Goal: Transaction & Acquisition: Download file/media

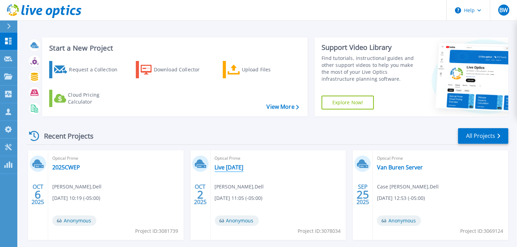
click at [233, 166] on link "Live [DATE]" at bounding box center [229, 167] width 29 height 7
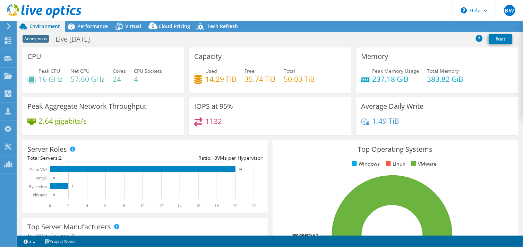
select select "USD"
click at [95, 23] on span "Performance" at bounding box center [92, 26] width 31 height 7
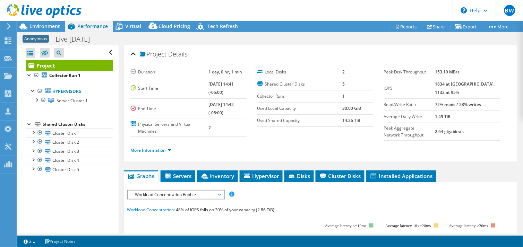
click at [44, 23] on div at bounding box center [40, 11] width 81 height 23
click at [46, 26] on span "Environment" at bounding box center [44, 26] width 31 height 7
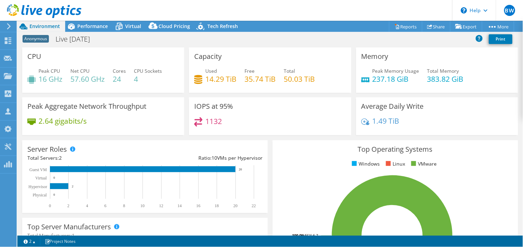
scroll to position [77, 0]
click at [164, 161] on div "Ratio: 10 VMs per Hypervisor" at bounding box center [204, 158] width 118 height 8
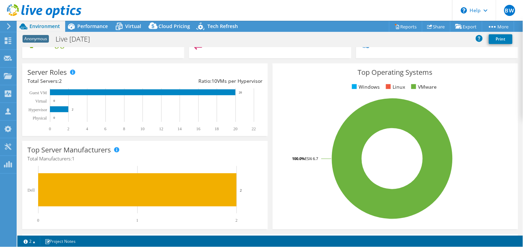
scroll to position [38, 0]
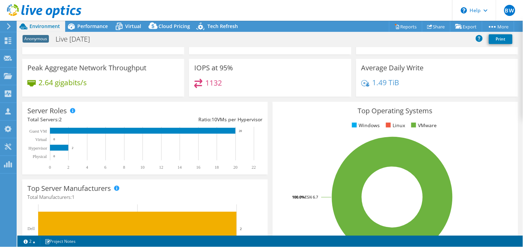
click at [157, 140] on rect at bounding box center [141, 148] width 229 height 43
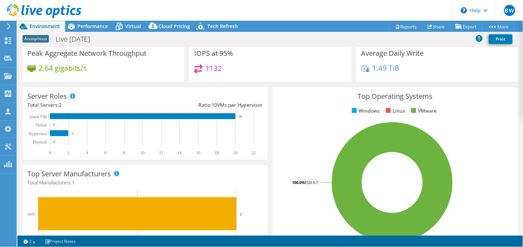
scroll to position [77, 0]
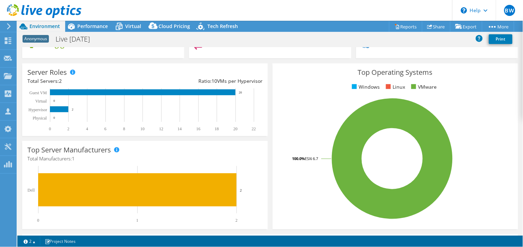
drag, startPoint x: 316, startPoint y: 110, endPoint x: 316, endPoint y: 114, distance: 3.8
click at [316, 110] on rect at bounding box center [392, 158] width 229 height 121
click at [84, 26] on span "Performance" at bounding box center [92, 26] width 31 height 7
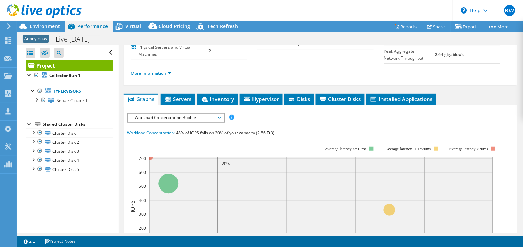
scroll to position [0, 0]
click at [464, 25] on link "Export" at bounding box center [466, 26] width 32 height 11
click at [400, 25] on link "Reports" at bounding box center [405, 26] width 33 height 11
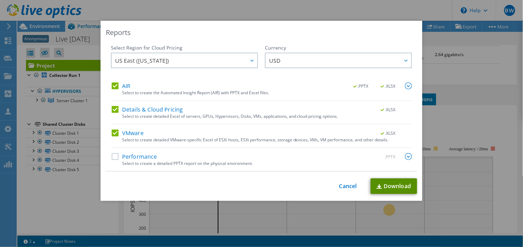
click at [388, 188] on link "Download" at bounding box center [394, 187] width 46 height 16
drag, startPoint x: 199, startPoint y: 241, endPoint x: 197, endPoint y: 217, distance: 23.7
click at [197, 217] on div "Reports Select Region for Cloud Pricing Asia Pacific (Hong Kong) Asia Pacific (…" at bounding box center [261, 123] width 523 height 247
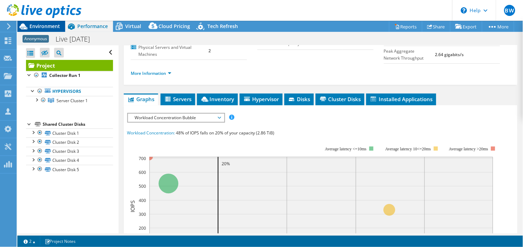
drag, startPoint x: 42, startPoint y: 24, endPoint x: 46, endPoint y: 24, distance: 3.9
click at [42, 24] on span "Environment" at bounding box center [44, 26] width 31 height 7
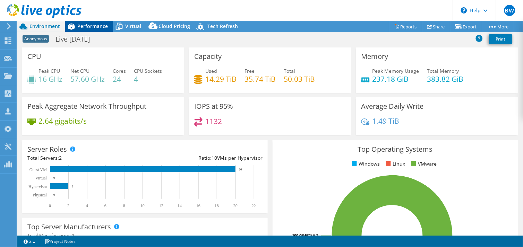
click at [95, 21] on div "Performance" at bounding box center [89, 26] width 48 height 11
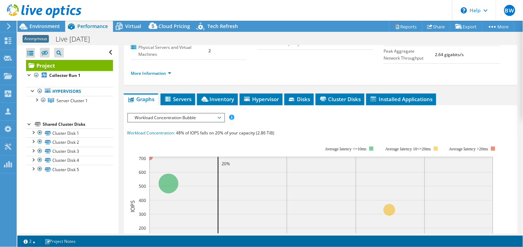
click at [218, 116] on span "Workload Concentration Bubble" at bounding box center [175, 118] width 89 height 8
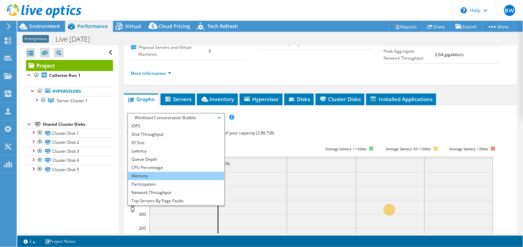
click at [155, 176] on li "Memory" at bounding box center [176, 176] width 96 height 8
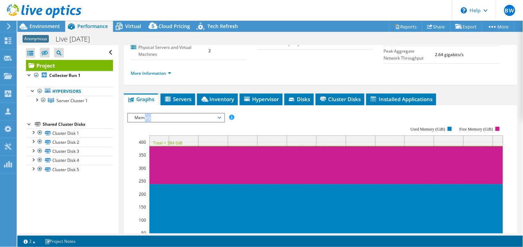
click at [142, 115] on span "Memory" at bounding box center [175, 118] width 89 height 8
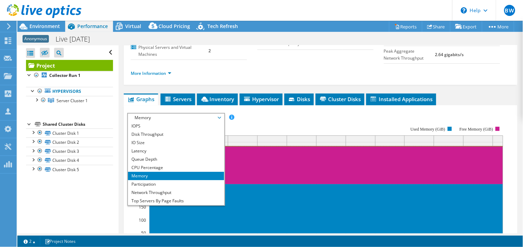
drag, startPoint x: 142, startPoint y: 115, endPoint x: 195, endPoint y: 115, distance: 52.4
click at [195, 114] on div "IOPS Disk Throughput IO Size Latency Queue Depth CPU Percentage Memory Page Fau…" at bounding box center [320, 230] width 387 height 240
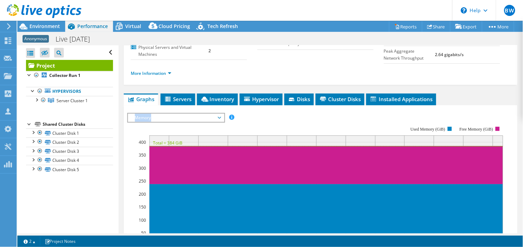
click at [215, 115] on span "Memory" at bounding box center [175, 118] width 89 height 8
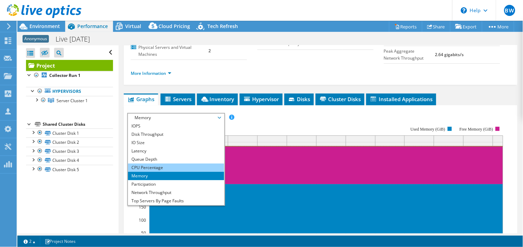
click at [148, 167] on li "CPU Percentage" at bounding box center [176, 168] width 96 height 8
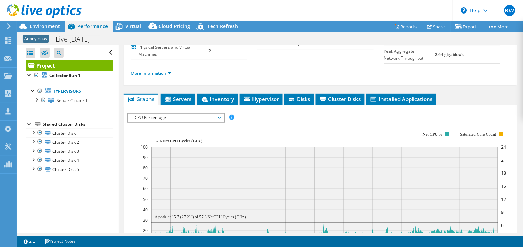
scroll to position [154, 0]
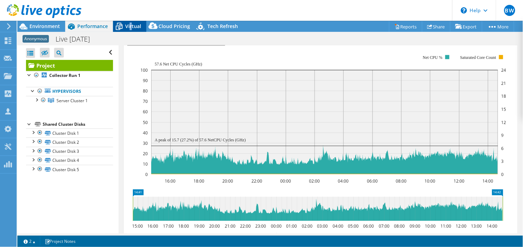
click at [129, 29] on span "Virtual" at bounding box center [133, 26] width 16 height 7
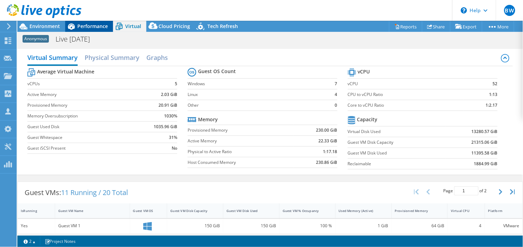
drag, startPoint x: 129, startPoint y: 29, endPoint x: 95, endPoint y: 23, distance: 34.2
click at [95, 23] on span "Performance" at bounding box center [92, 26] width 31 height 7
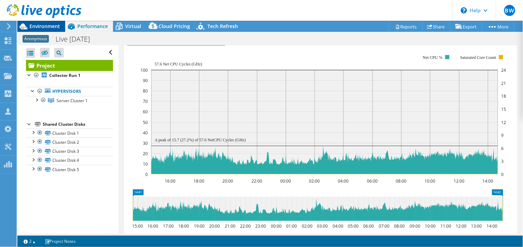
click at [52, 24] on span "Environment" at bounding box center [44, 26] width 31 height 7
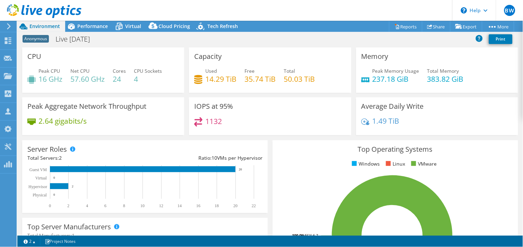
scroll to position [162, 0]
click at [91, 25] on span "Performance" at bounding box center [92, 26] width 31 height 7
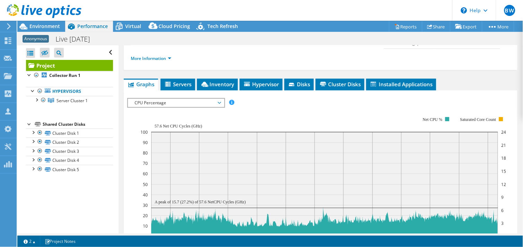
scroll to position [38, 0]
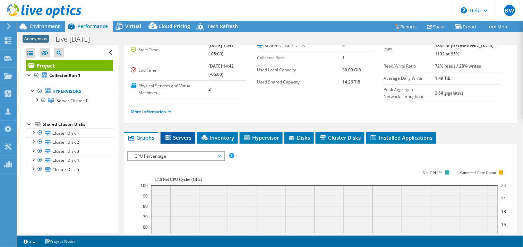
click at [175, 137] on span "Servers" at bounding box center [178, 137] width 28 height 7
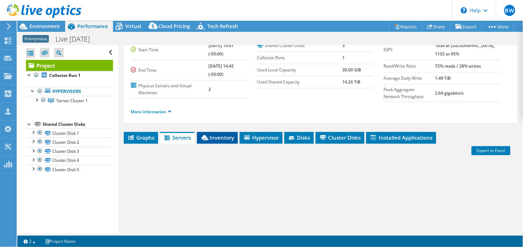
click at [210, 135] on span "Inventory" at bounding box center [217, 137] width 34 height 7
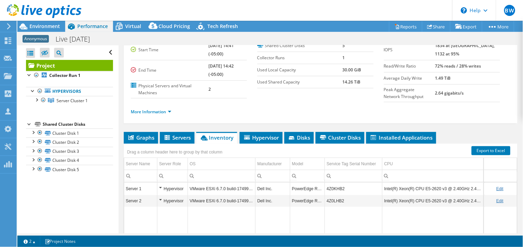
drag, startPoint x: 390, startPoint y: 221, endPoint x: 385, endPoint y: 219, distance: 5.0
click at [390, 221] on td "Data grid" at bounding box center [433, 248] width 102 height 83
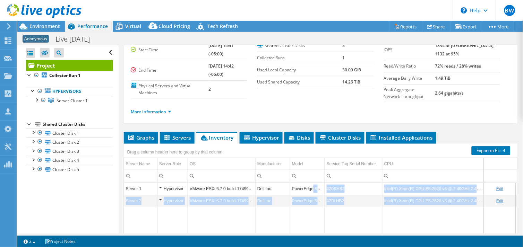
drag, startPoint x: 311, startPoint y: 189, endPoint x: 401, endPoint y: 223, distance: 96.1
click at [401, 223] on tbody "Server 1 Hypervisor VMware ESXi 6.7.0 build-17499825 Dell Inc. PowerEdge R630 4…" at bounding box center [384, 236] width 521 height 107
drag, startPoint x: 401, startPoint y: 223, endPoint x: 331, endPoint y: 223, distance: 70.4
click at [334, 223] on td "Data grid" at bounding box center [354, 248] width 58 height 83
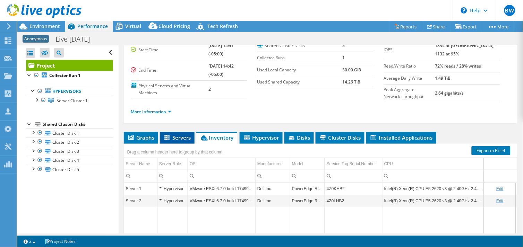
click at [182, 135] on span "Servers" at bounding box center [177, 137] width 28 height 7
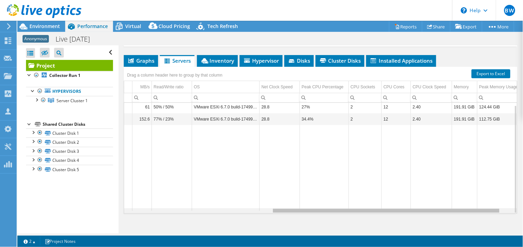
scroll to position [0, 0]
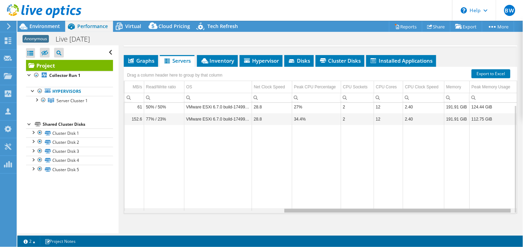
drag, startPoint x: 291, startPoint y: 210, endPoint x: 472, endPoint y: 213, distance: 181.0
click at [472, 213] on body "BW Channel Partner Bryant Williams bwilliams@prescriptive.solutions PRESCRIPTIV…" at bounding box center [261, 123] width 523 height 247
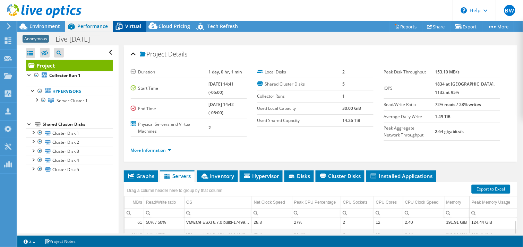
click at [136, 22] on div "Virtual" at bounding box center [129, 26] width 33 height 11
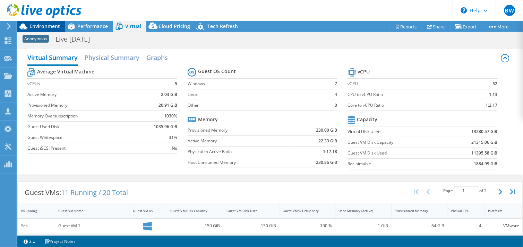
click at [57, 25] on span "Environment" at bounding box center [44, 26] width 31 height 7
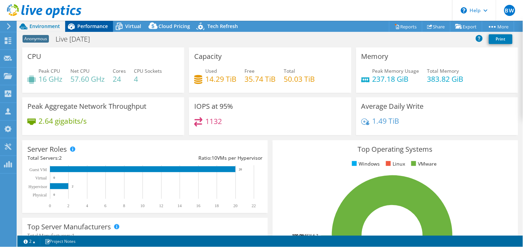
click at [85, 22] on div "Performance" at bounding box center [89, 26] width 48 height 11
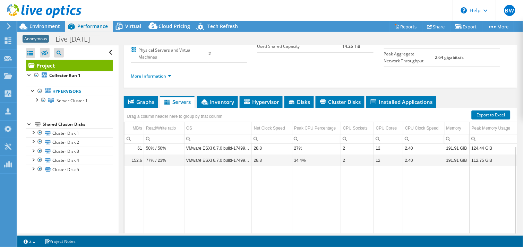
scroll to position [115, 0]
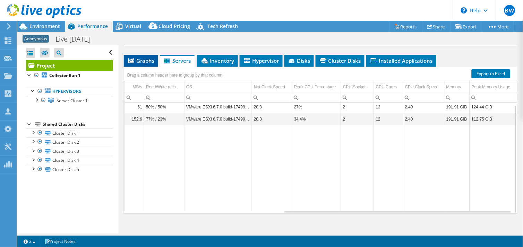
click at [145, 60] on span "Graphs" at bounding box center [140, 60] width 27 height 7
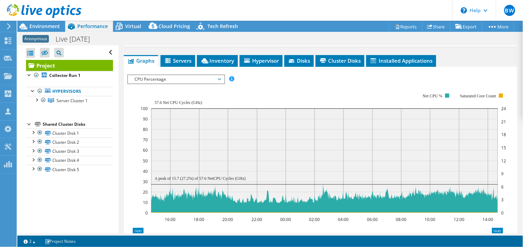
click at [221, 78] on icon at bounding box center [219, 79] width 3 height 2
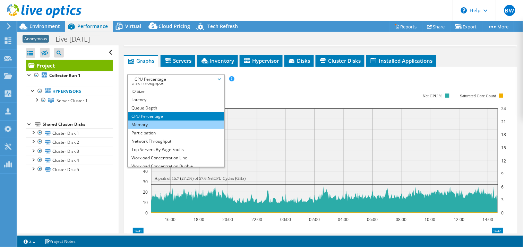
scroll to position [25, 0]
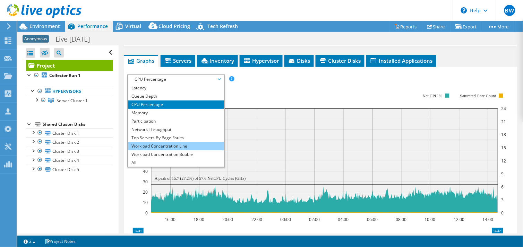
click at [174, 144] on li "Workload Concentration Line" at bounding box center [176, 146] width 96 height 8
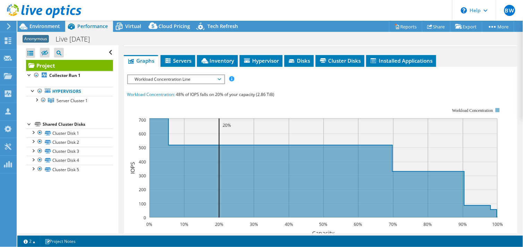
click at [219, 77] on span "Workload Concentration Line" at bounding box center [175, 79] width 89 height 8
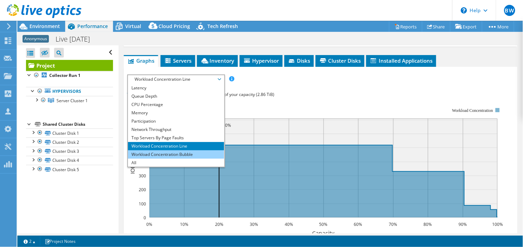
click at [165, 154] on li "Workload Concentration Bubble" at bounding box center [176, 154] width 96 height 8
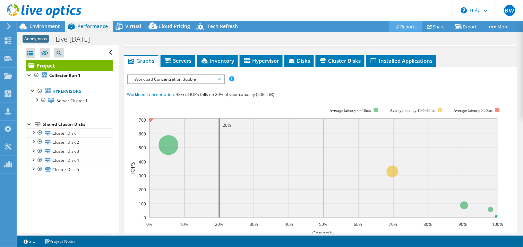
click at [399, 25] on link "Reports" at bounding box center [405, 26] width 33 height 11
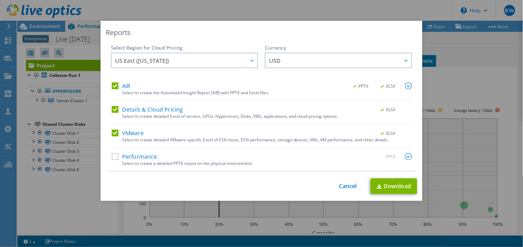
click at [112, 133] on label "VMware" at bounding box center [128, 133] width 32 height 7
click at [0, 0] on input "VMware" at bounding box center [0, 0] width 0 height 0
click at [108, 108] on div "Select Region for Cloud Pricing Asia Pacific (Hong Kong) Asia Pacific (Mumbai) …" at bounding box center [261, 107] width 311 height 127
click at [112, 108] on label "Details & Cloud Pricing" at bounding box center [147, 109] width 71 height 7
click at [0, 0] on input "Details & Cloud Pricing" at bounding box center [0, 0] width 0 height 0
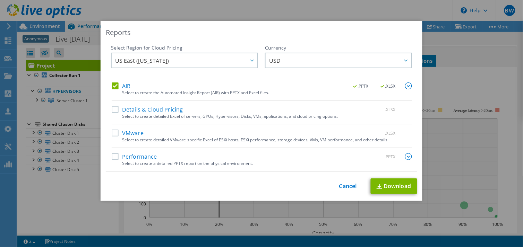
click at [112, 91] on div "AIR .PPTX .XLSX Select to create the Automated Insight Report (AIR) with PPTX a…" at bounding box center [262, 92] width 300 height 18
click at [111, 79] on div "Select Region for Cloud Pricing Asia Pacific (Hong Kong) Asia Pacific (Mumbai) …" at bounding box center [184, 63] width 147 height 38
click at [112, 84] on label "AIR" at bounding box center [121, 86] width 19 height 7
click at [0, 0] on input "AIR" at bounding box center [0, 0] width 0 height 0
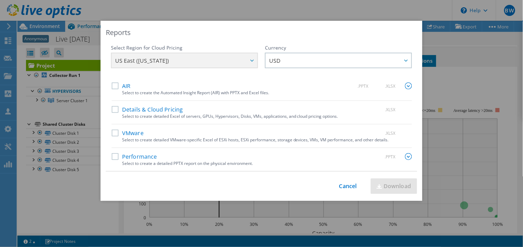
drag, startPoint x: 110, startPoint y: 153, endPoint x: 119, endPoint y: 153, distance: 8.7
click at [112, 153] on label "Performance" at bounding box center [134, 156] width 45 height 7
click at [0, 0] on input "Performance" at bounding box center [0, 0] width 0 height 0
click at [398, 187] on link "Download" at bounding box center [394, 187] width 46 height 16
click at [290, 23] on div "Reports Select Region for Cloud Pricing Asia Pacific (Hong Kong) Asia Pacific (…" at bounding box center [262, 111] width 322 height 180
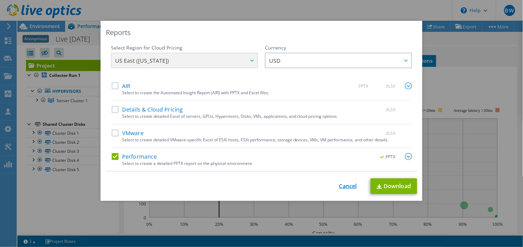
drag, startPoint x: 341, startPoint y: 180, endPoint x: 342, endPoint y: 184, distance: 3.5
click at [340, 180] on div "This process may take a while, please wait... Cancel Download" at bounding box center [261, 187] width 311 height 16
click at [342, 184] on link "Cancel" at bounding box center [348, 186] width 18 height 7
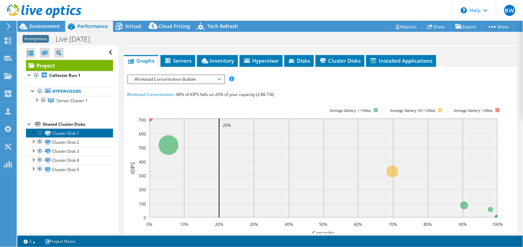
click at [64, 131] on link "Cluster Disk 1" at bounding box center [69, 133] width 87 height 9
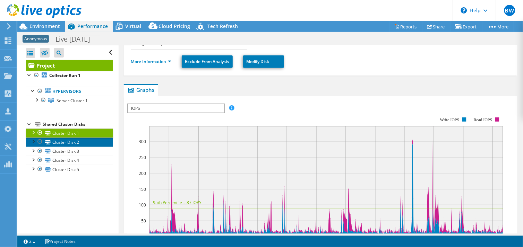
click at [64, 142] on link "Cluster Disk 2" at bounding box center [69, 142] width 87 height 9
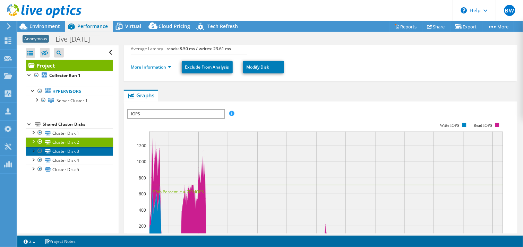
click at [74, 151] on link "Cluster Disk 3" at bounding box center [69, 151] width 87 height 9
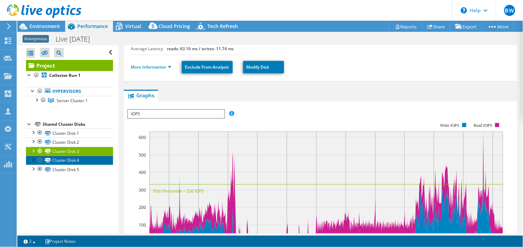
click at [74, 161] on link "Cluster Disk 4" at bounding box center [69, 160] width 87 height 9
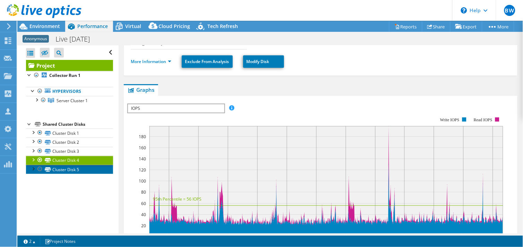
click at [70, 168] on link "Cluster Disk 5" at bounding box center [69, 169] width 87 height 9
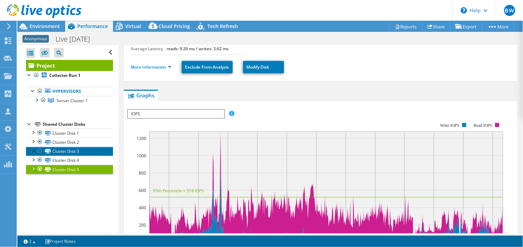
click at [75, 151] on link "Cluster Disk 3" at bounding box center [69, 151] width 87 height 9
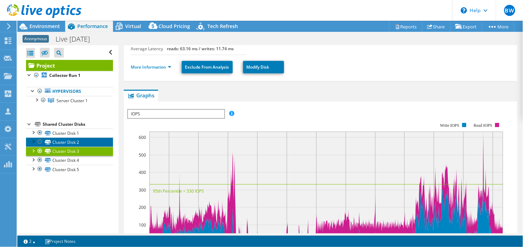
click at [68, 144] on link "Cluster Disk 2" at bounding box center [69, 142] width 87 height 9
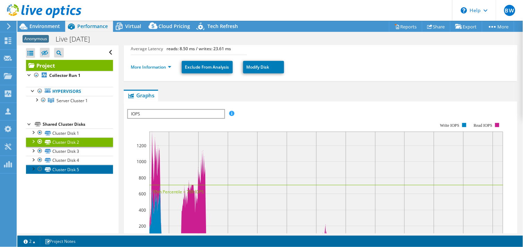
click at [66, 171] on link "Cluster Disk 5" at bounding box center [69, 169] width 87 height 9
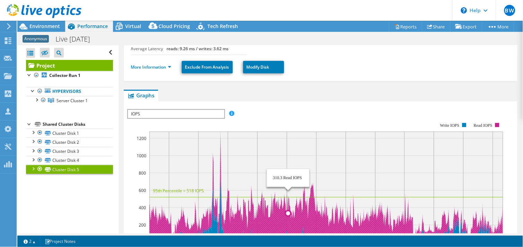
drag, startPoint x: 288, startPoint y: 175, endPoint x: 303, endPoint y: 194, distance: 23.7
click at [303, 194] on icon "16:00 18:00 20:00 22:00 00:00 02:00 04:00 06:00 08:00 10:00 12:00 14:00 0 200 4…" at bounding box center [317, 182] width 381 height 139
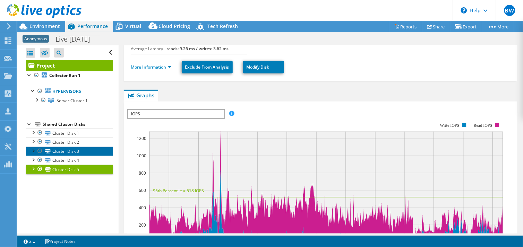
click at [74, 147] on link "Cluster Disk 3" at bounding box center [69, 151] width 87 height 9
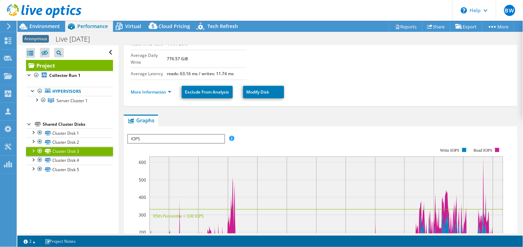
scroll to position [77, 0]
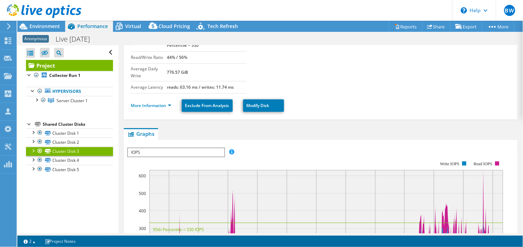
click at [217, 148] on span "IOPS" at bounding box center [176, 152] width 96 height 8
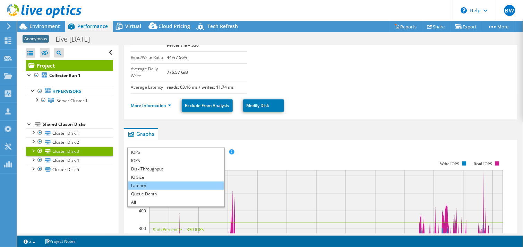
scroll to position [0, 0]
click at [192, 128] on ul "Graphs Servers Inventory Hypervisor Disks Cluster Disks Installed Applications" at bounding box center [321, 134] width 394 height 12
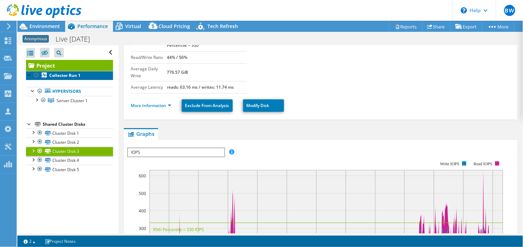
click at [65, 78] on b "Collector Run 1" at bounding box center [64, 75] width 31 height 6
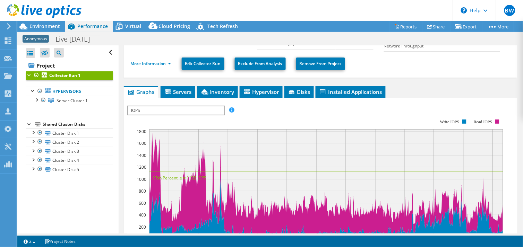
click at [217, 110] on span "IOPS" at bounding box center [176, 110] width 96 height 8
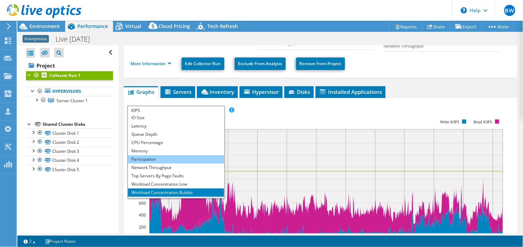
scroll to position [25, 0]
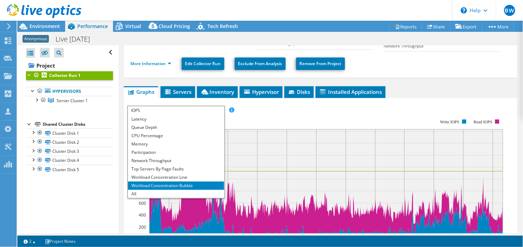
click at [156, 185] on li "Workload Concentration Bubble" at bounding box center [176, 186] width 96 height 8
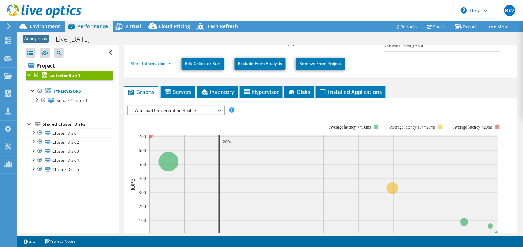
click at [276, 124] on rect at bounding box center [315, 184] width 376 height 139
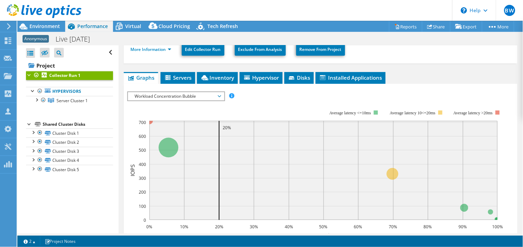
scroll to position [84, 0]
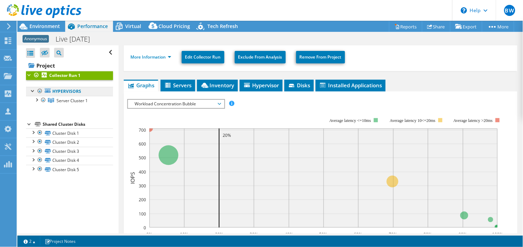
click at [65, 92] on link "Hypervisors" at bounding box center [69, 91] width 87 height 9
click at [74, 102] on span "Server Cluster 1" at bounding box center [72, 101] width 31 height 6
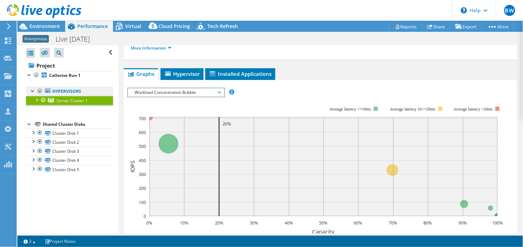
click at [68, 92] on link "Hypervisors" at bounding box center [69, 91] width 87 height 9
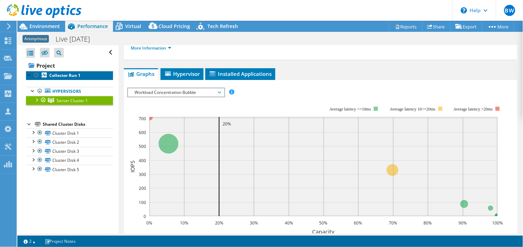
click at [68, 73] on b "Collector Run 1" at bounding box center [64, 75] width 31 height 6
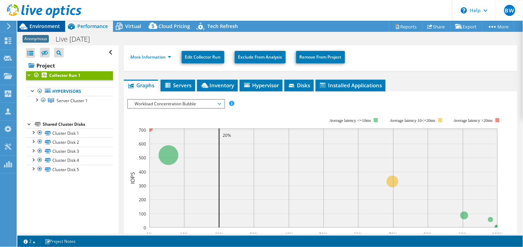
click at [46, 25] on span "Environment" at bounding box center [44, 26] width 31 height 7
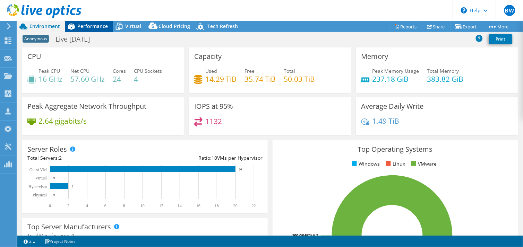
click at [93, 23] on span "Performance" at bounding box center [92, 26] width 31 height 7
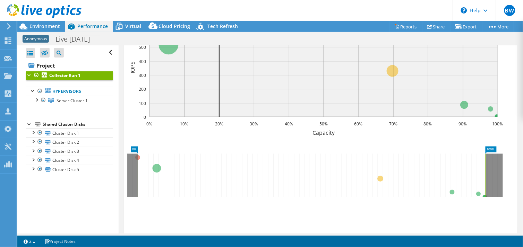
scroll to position [122, 0]
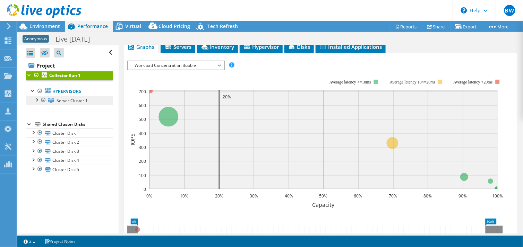
click at [69, 103] on span "Server Cluster 1" at bounding box center [72, 101] width 31 height 6
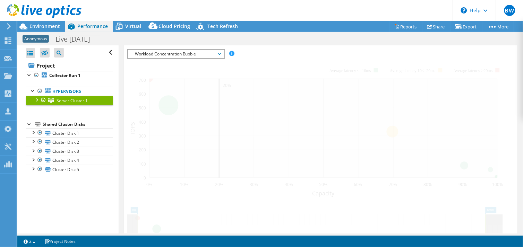
scroll to position [105, 0]
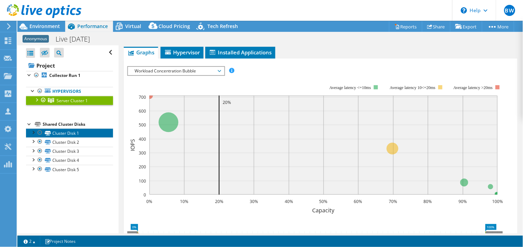
click at [66, 134] on link "Cluster Disk 1" at bounding box center [69, 133] width 87 height 9
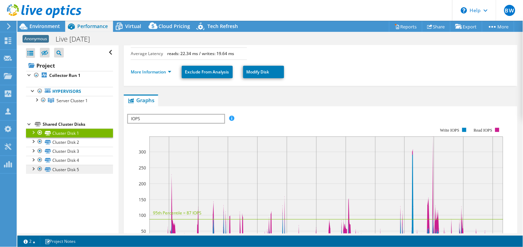
scroll to position [145, 0]
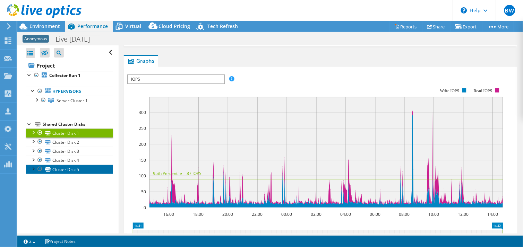
click at [69, 172] on link "Cluster Disk 5" at bounding box center [69, 169] width 87 height 9
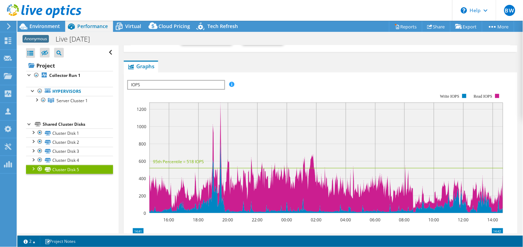
click at [60, 123] on div "Shared Cluster Disks" at bounding box center [78, 124] width 70 height 8
click at [74, 102] on span "Server Cluster 1" at bounding box center [72, 101] width 31 height 6
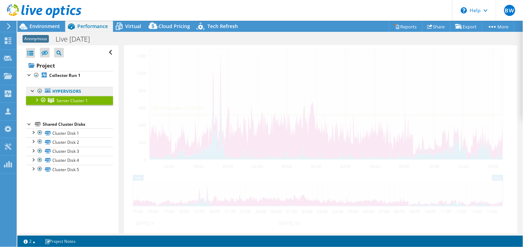
scroll to position [105, 0]
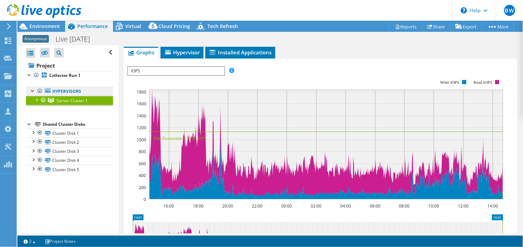
click at [70, 92] on link "Hypervisors" at bounding box center [69, 91] width 87 height 9
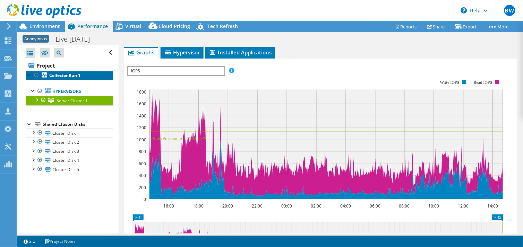
click at [74, 75] on b "Collector Run 1" at bounding box center [64, 75] width 31 height 6
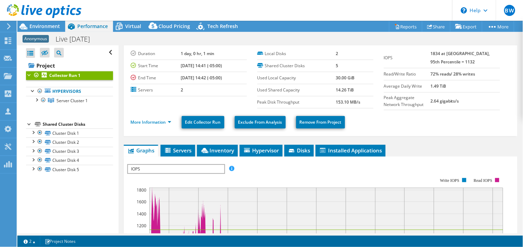
scroll to position [7, 0]
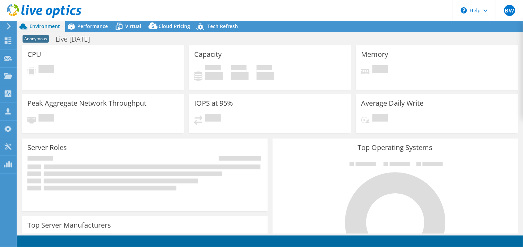
select select "USD"
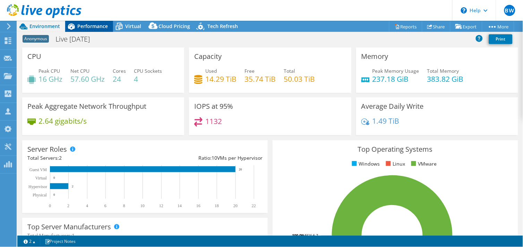
click at [81, 21] on div "Performance" at bounding box center [89, 26] width 48 height 11
